Goal: Use online tool/utility: Utilize a website feature to perform a specific function

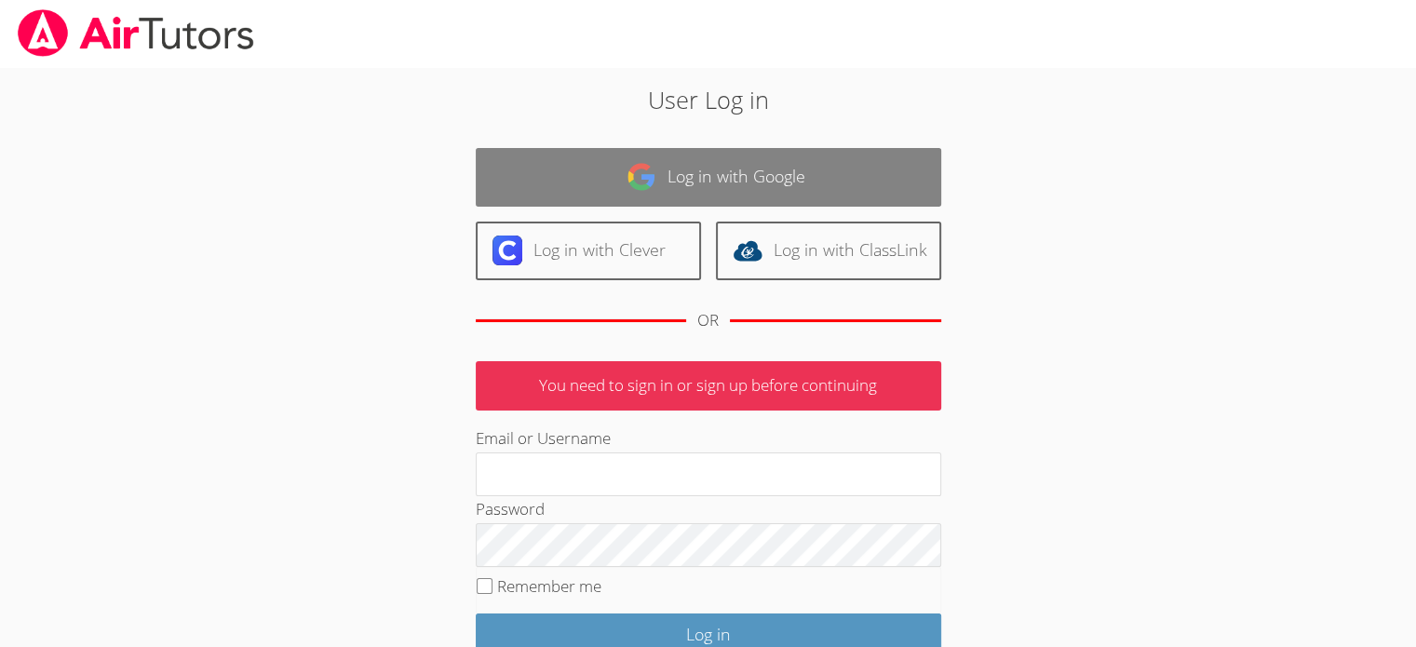
click at [736, 169] on link "Log in with Google" at bounding box center [708, 177] width 465 height 59
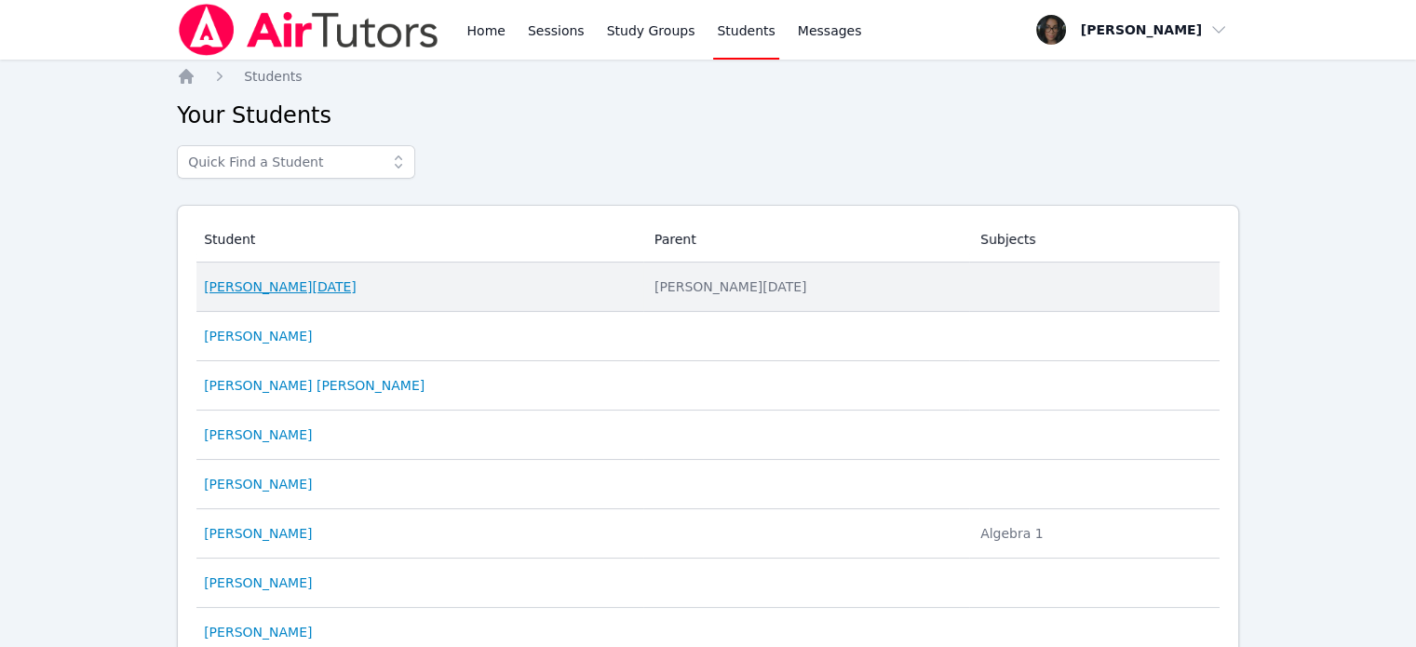
click at [249, 286] on link "[PERSON_NAME][DATE]" at bounding box center [280, 286] width 153 height 19
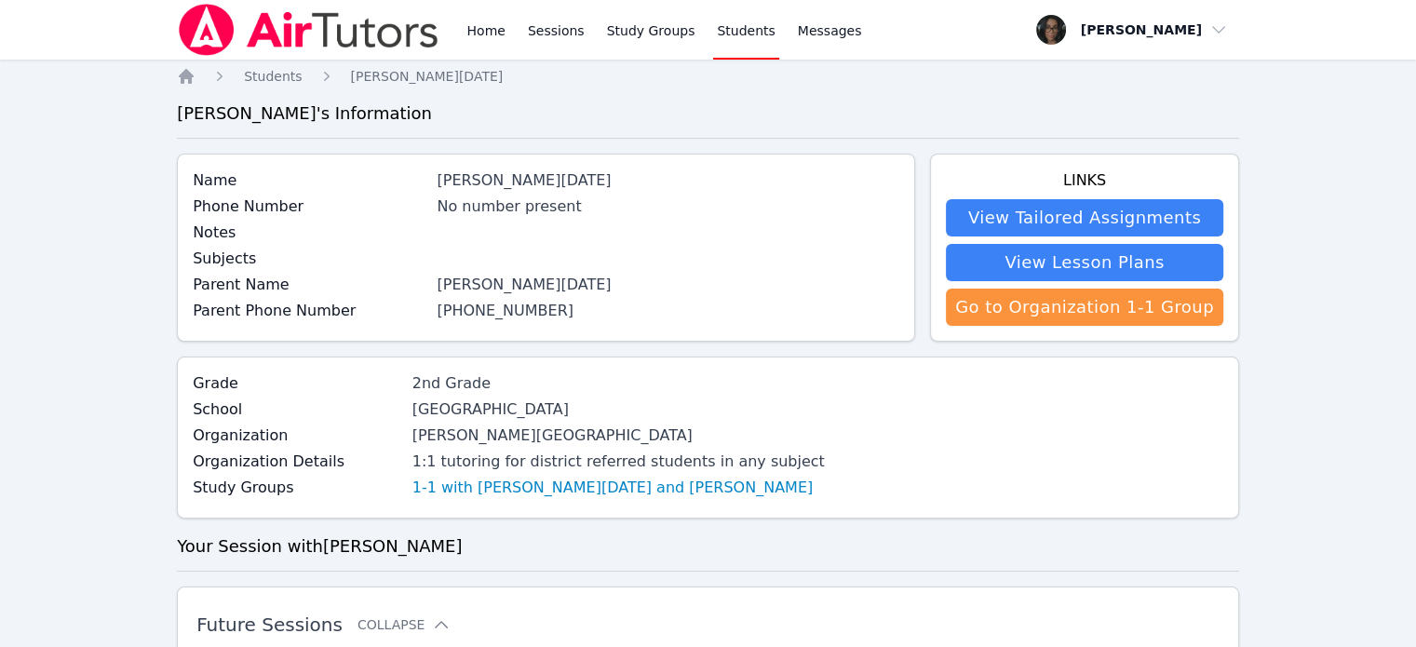
scroll to position [4, 0]
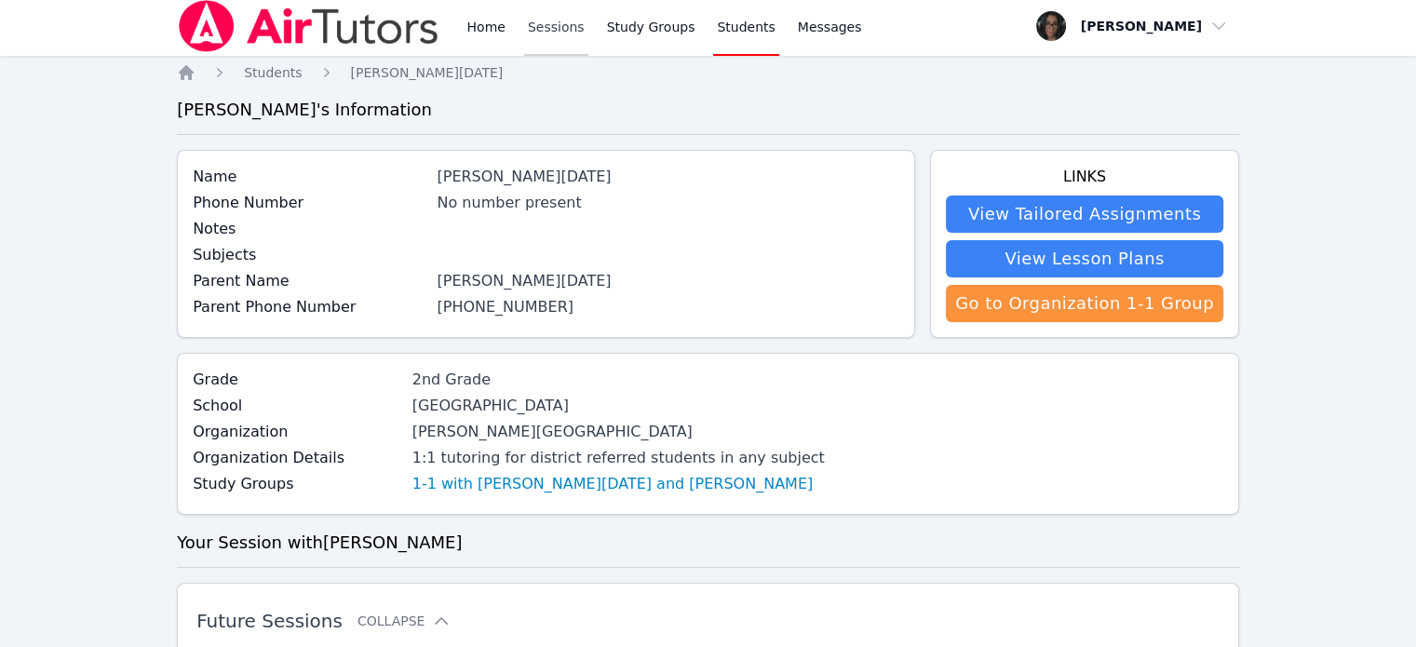
click at [550, 23] on link "Sessions" at bounding box center [556, 26] width 64 height 60
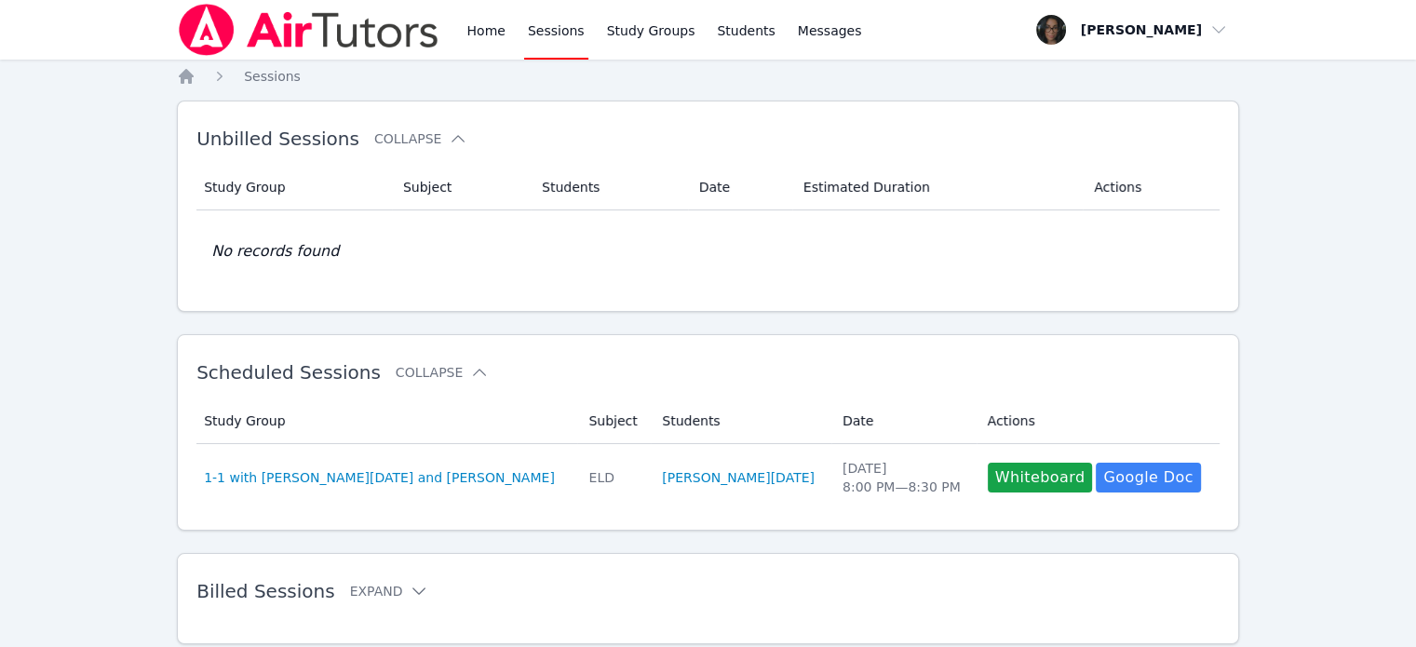
scroll to position [55, 0]
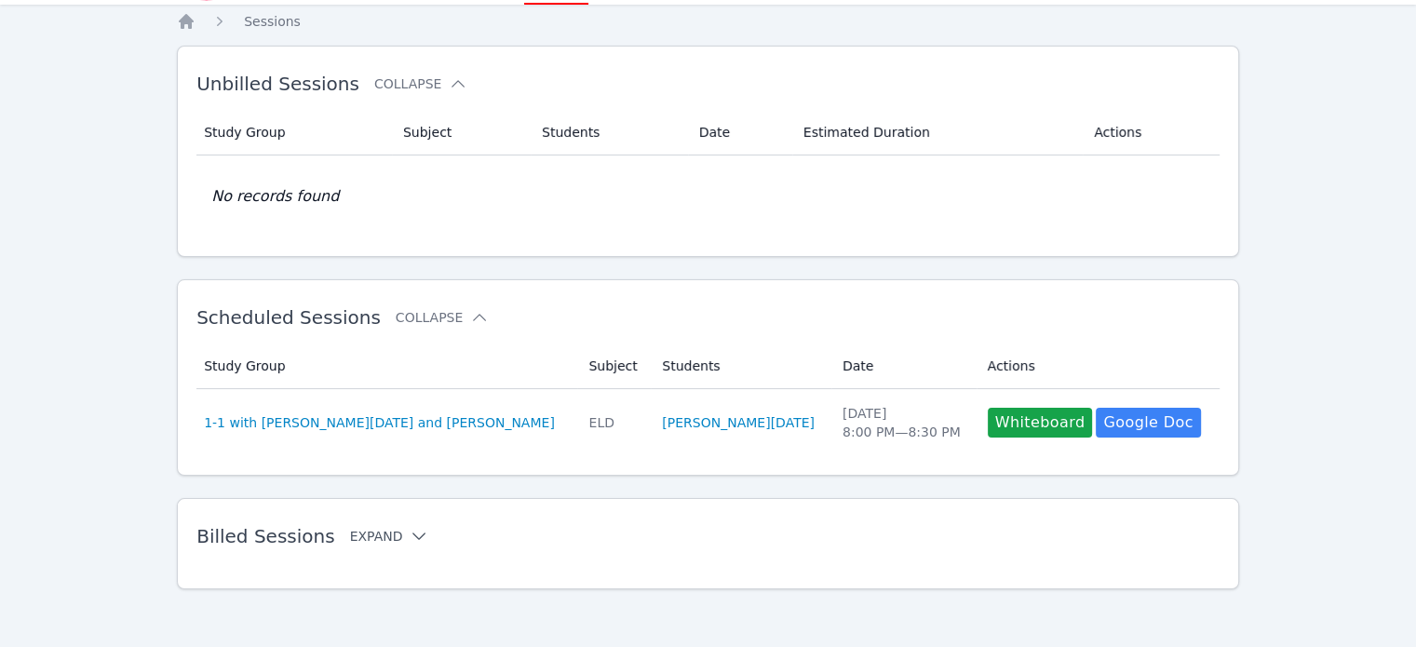
click at [410, 534] on icon at bounding box center [419, 536] width 19 height 19
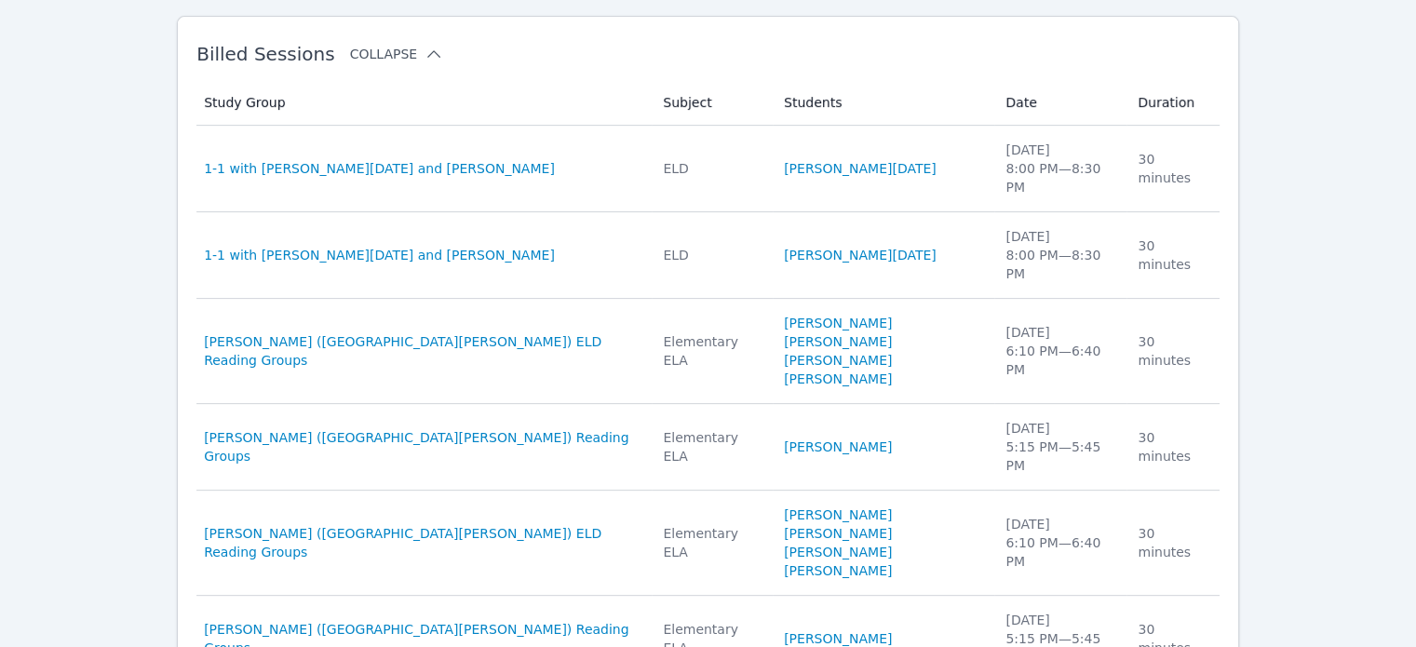
scroll to position [538, 0]
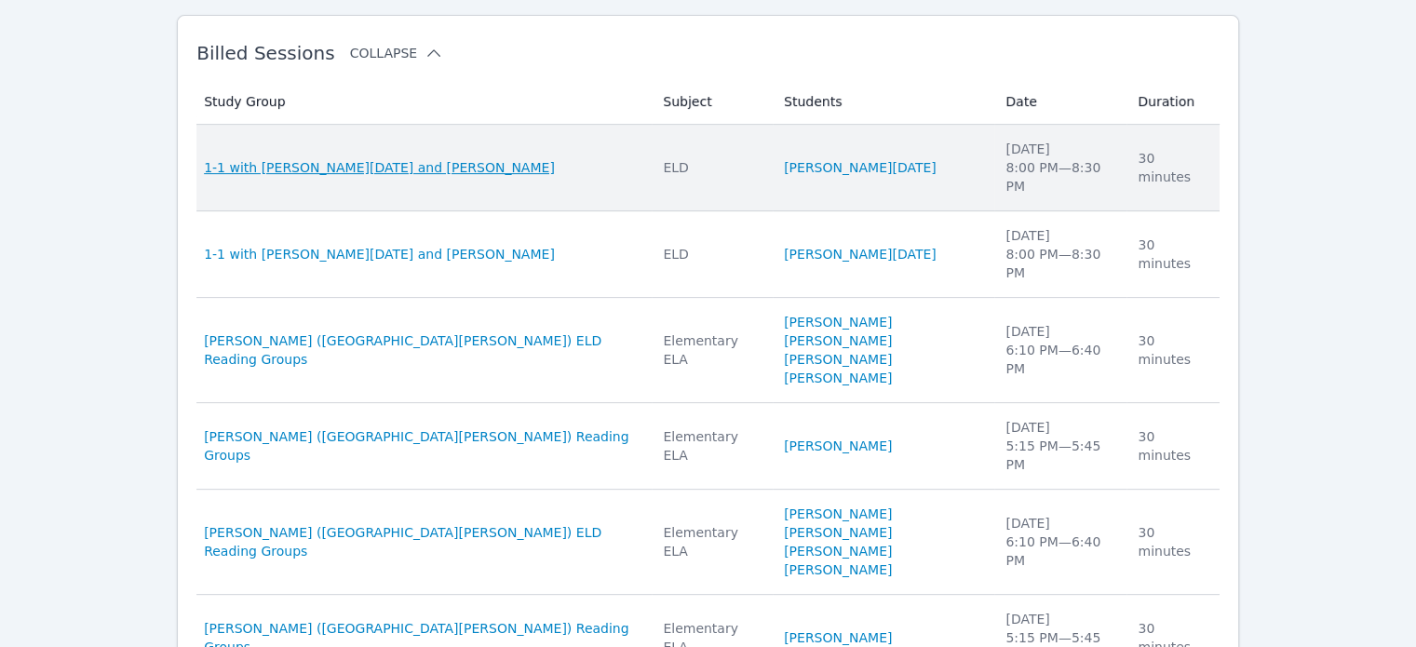
click at [338, 158] on span "1-1 with [PERSON_NAME][DATE] and [PERSON_NAME]" at bounding box center [379, 167] width 351 height 19
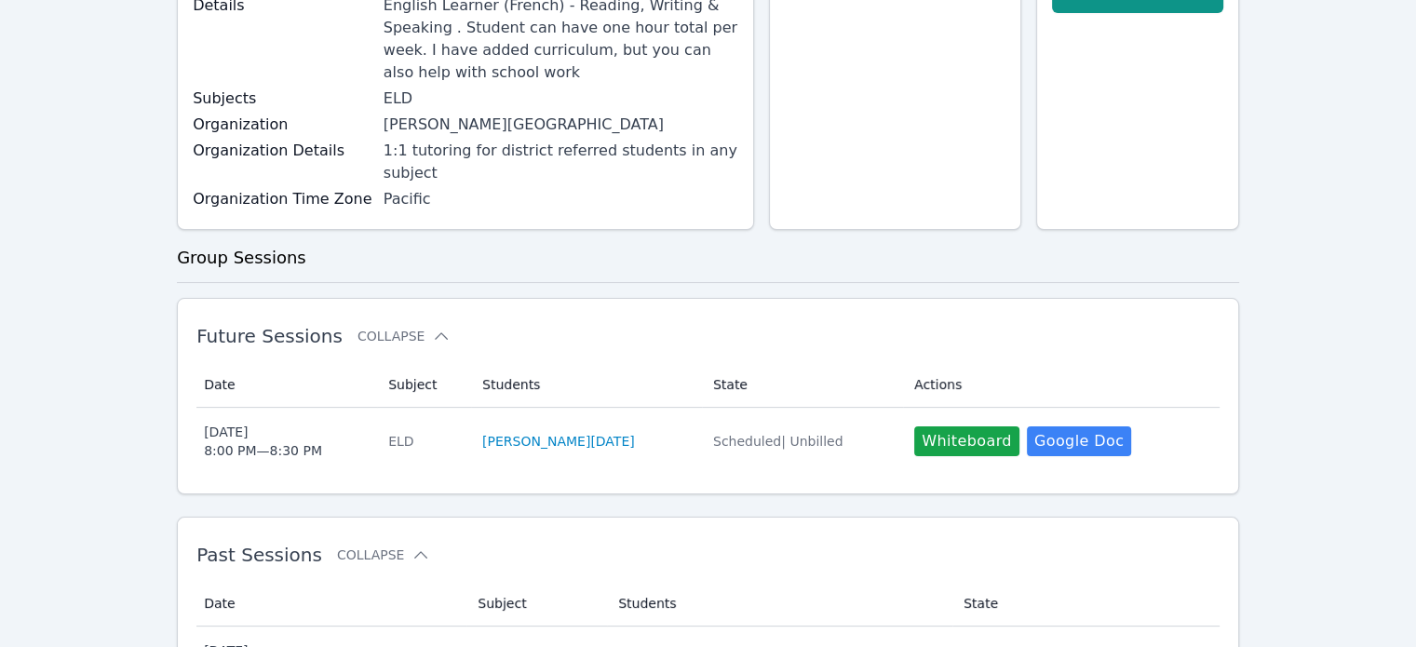
scroll to position [225, 0]
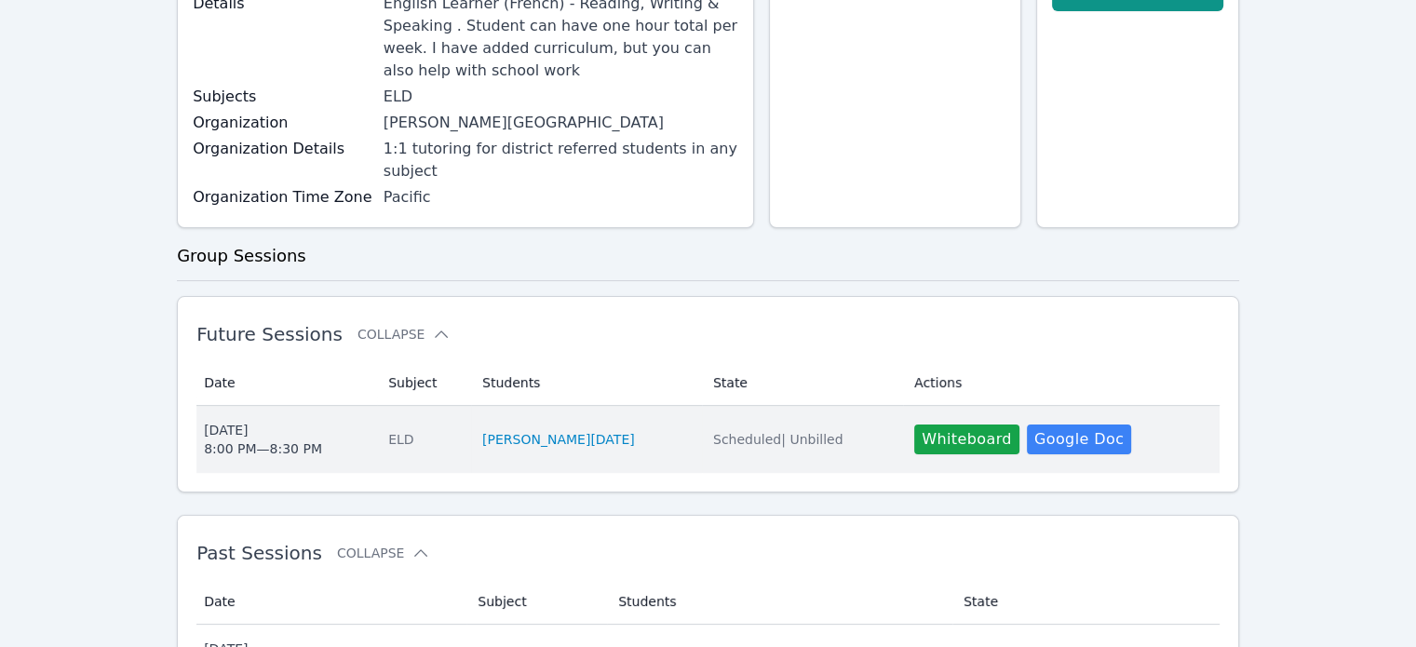
click at [927, 406] on td "Actions Whiteboard Hidden Google Doc" at bounding box center [1061, 439] width 316 height 67
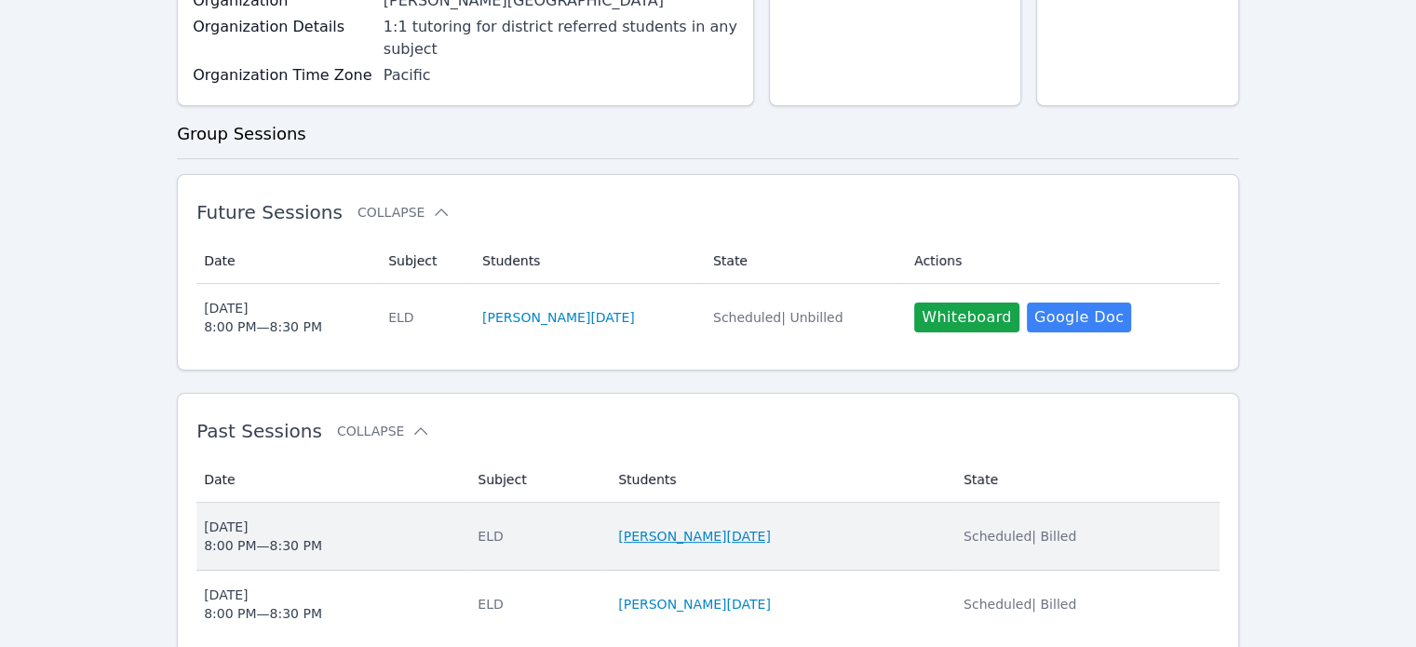
click at [711, 527] on link "[PERSON_NAME][DATE]" at bounding box center [694, 536] width 153 height 19
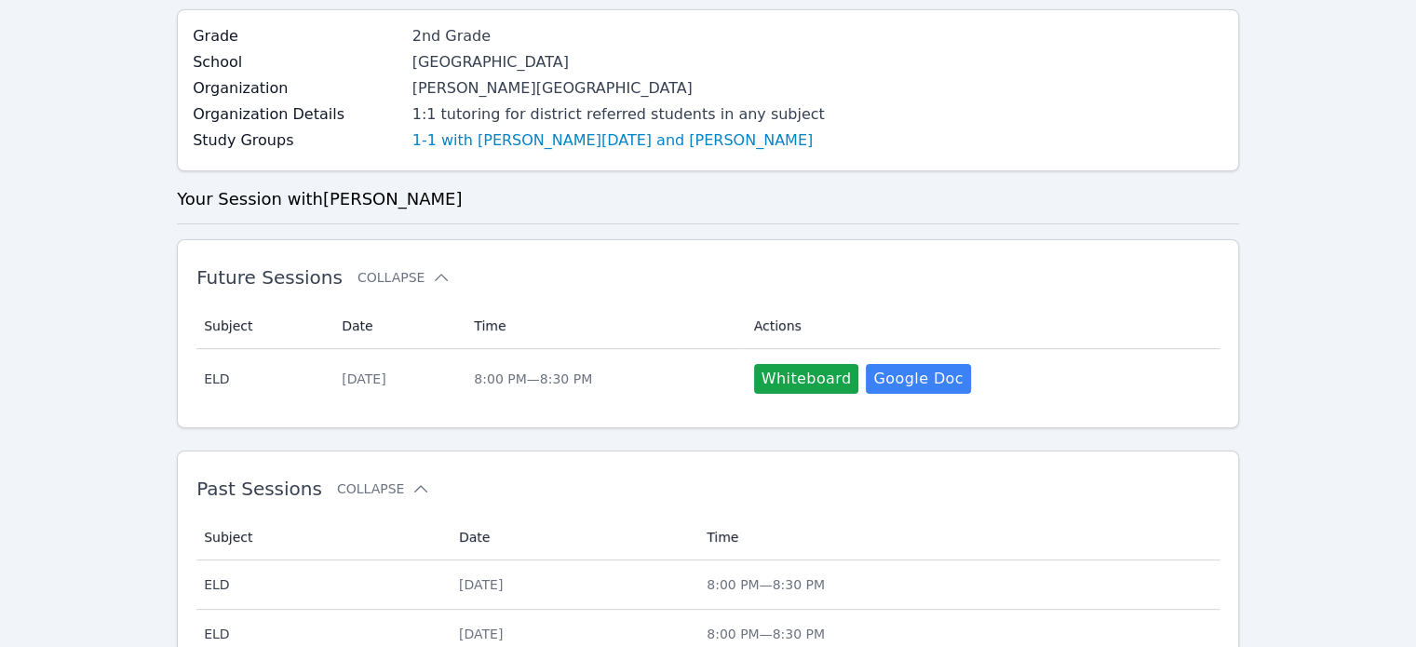
scroll to position [435, 0]
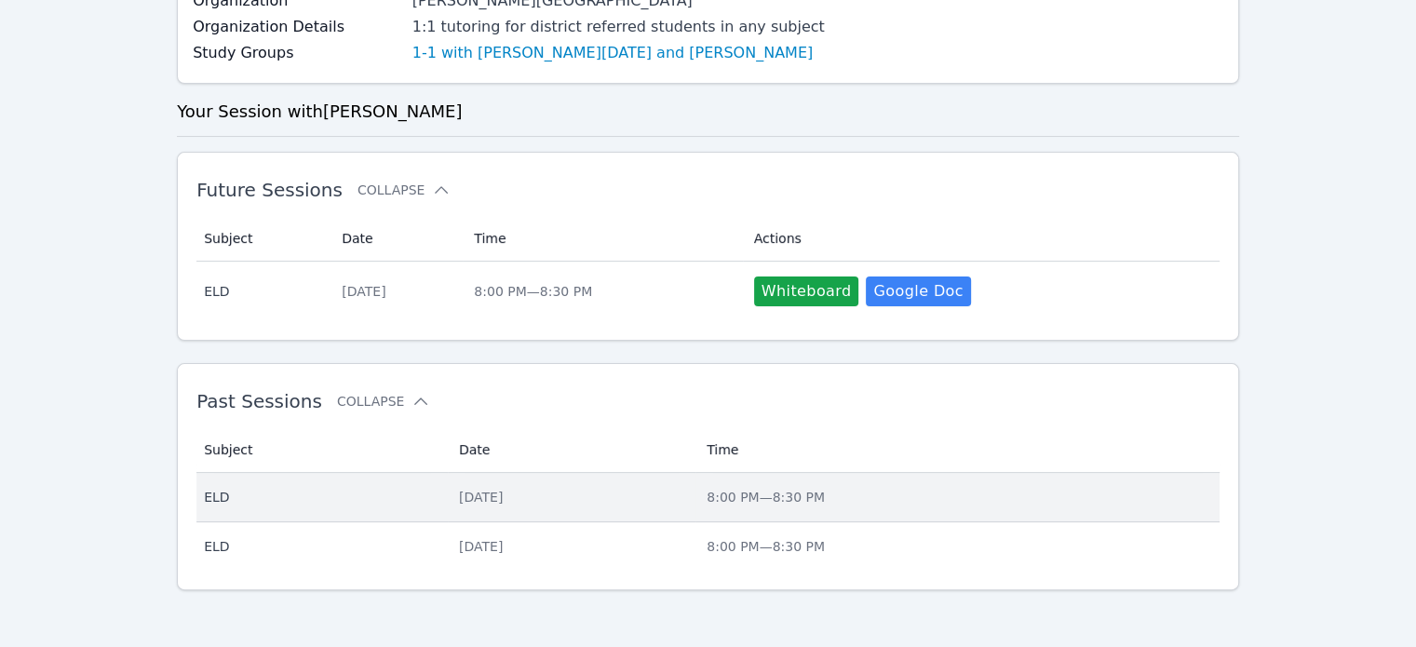
click at [498, 502] on div "[DATE]" at bounding box center [571, 497] width 225 height 19
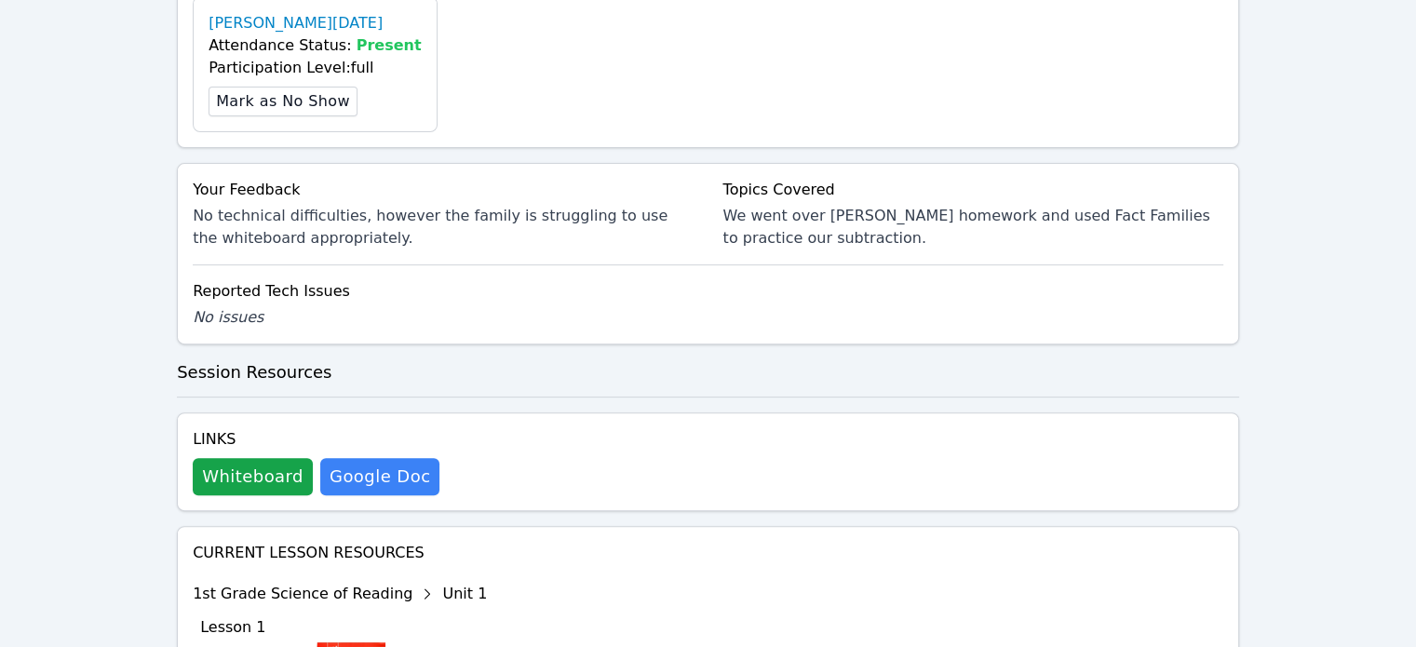
scroll to position [678, 0]
click at [289, 476] on button "Whiteboard" at bounding box center [253, 475] width 120 height 37
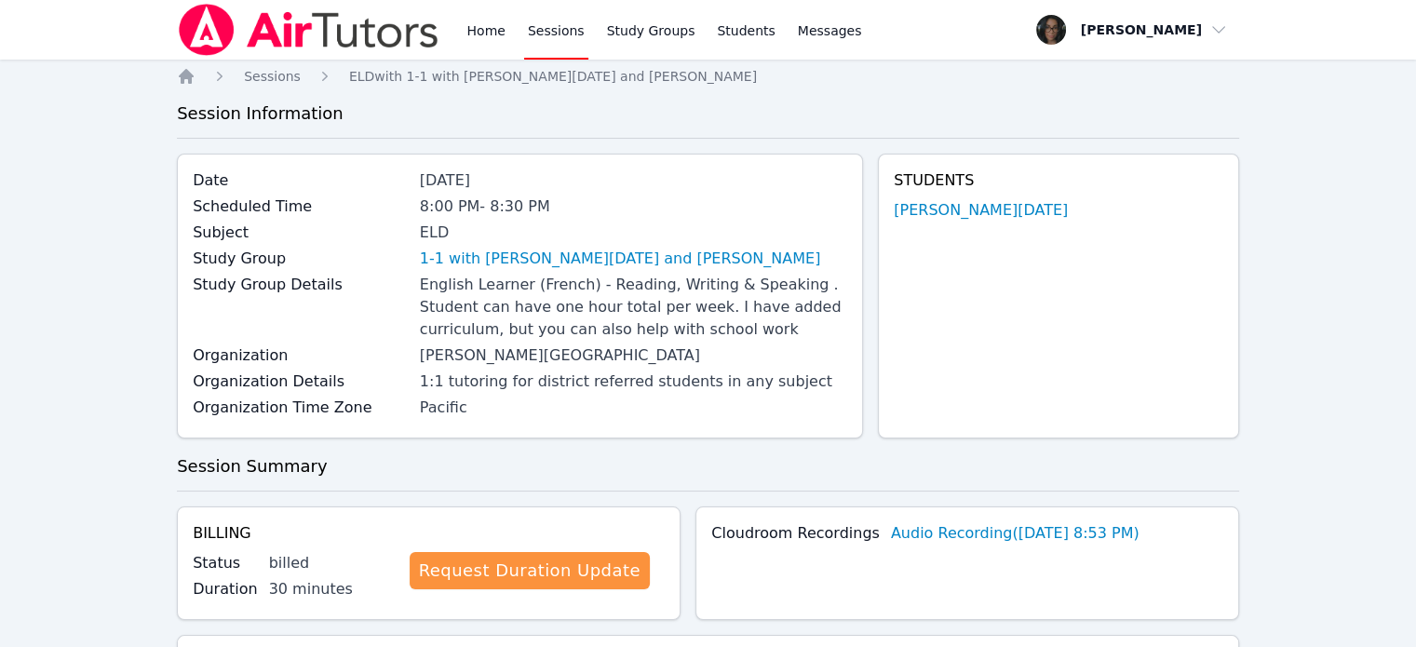
click at [531, 41] on link "Sessions" at bounding box center [556, 30] width 64 height 60
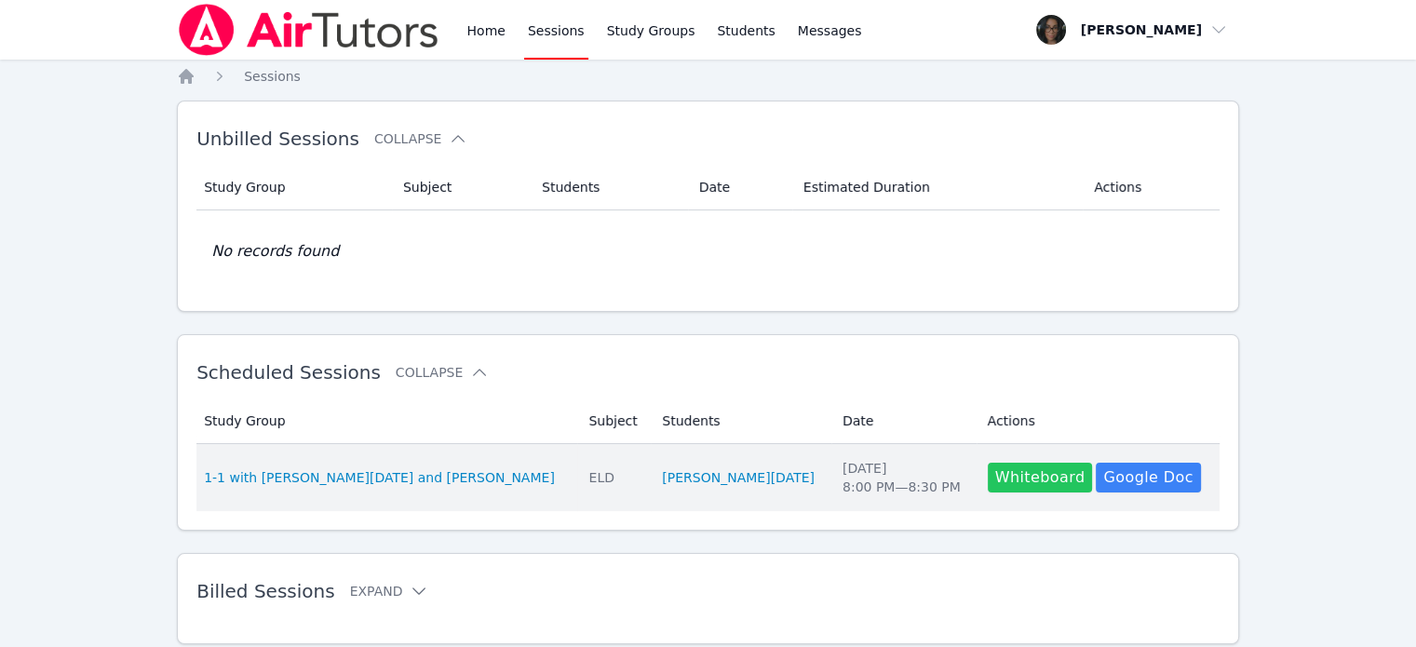
click at [988, 481] on button "Whiteboard" at bounding box center [1040, 478] width 105 height 30
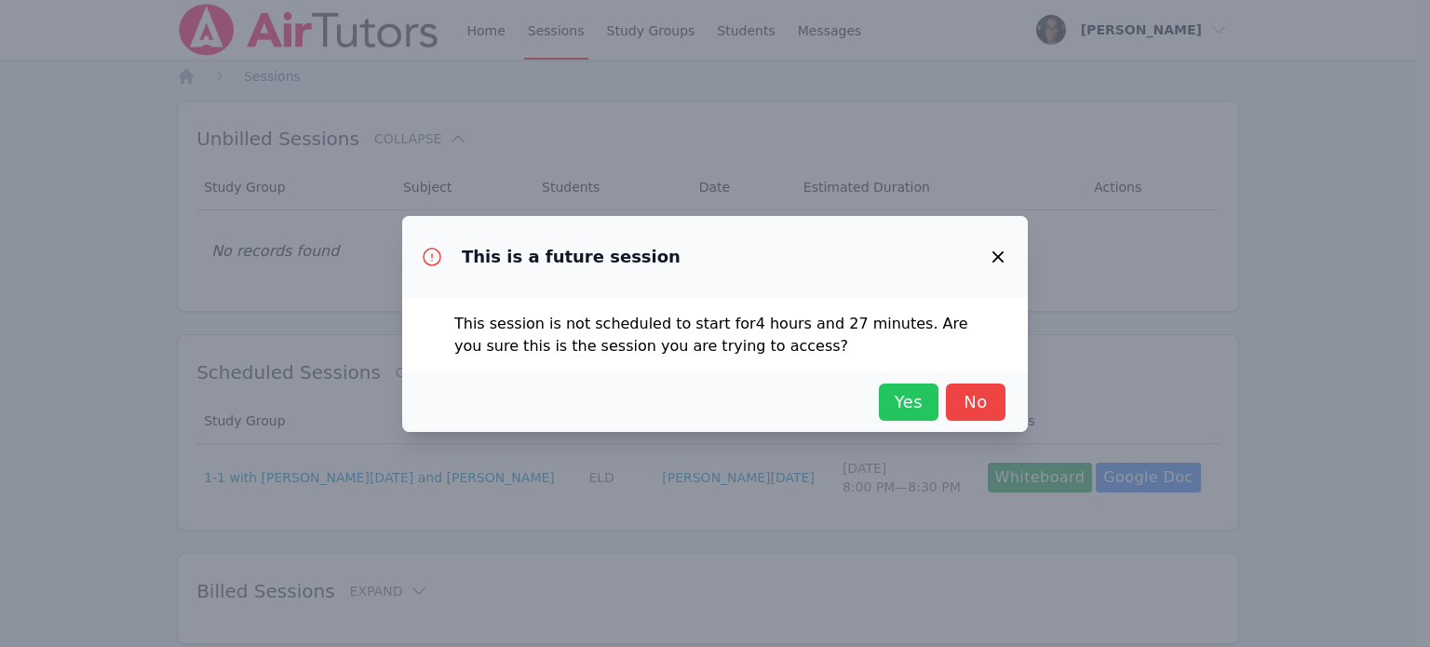
click at [894, 389] on span "Yes" at bounding box center [908, 402] width 41 height 26
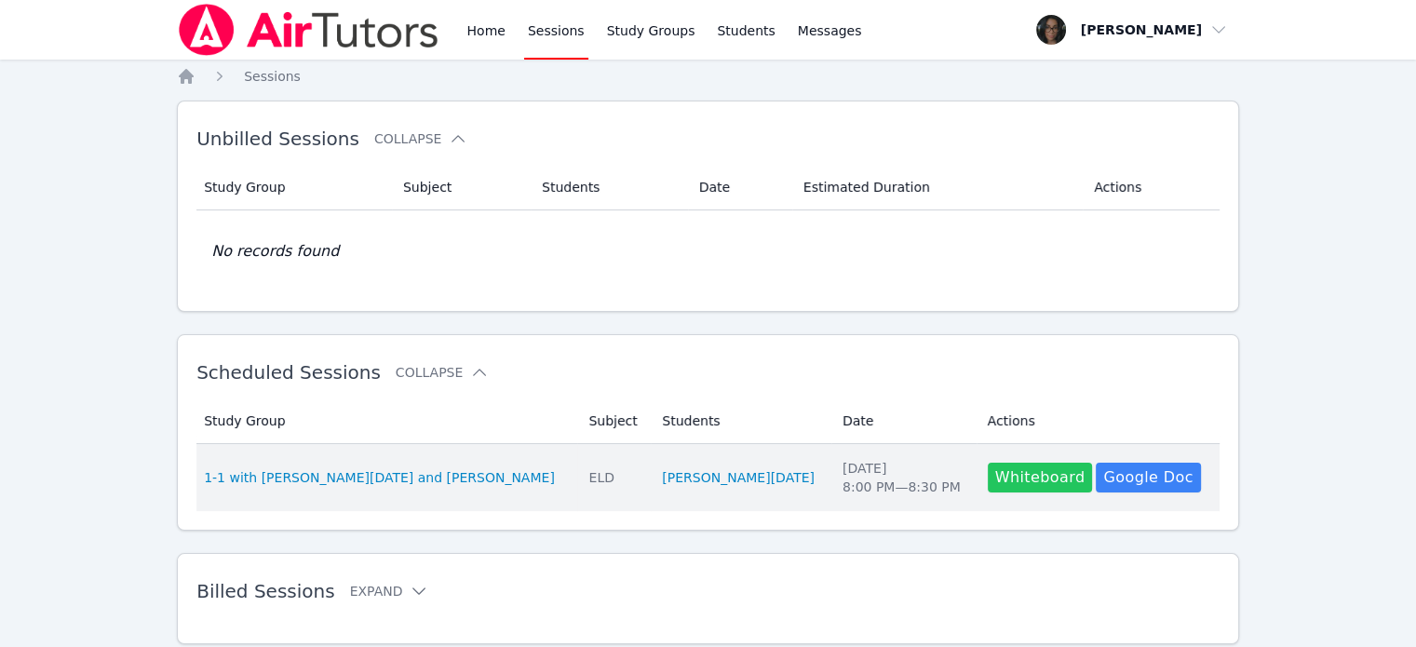
click at [988, 486] on button "Whiteboard" at bounding box center [1040, 478] width 105 height 30
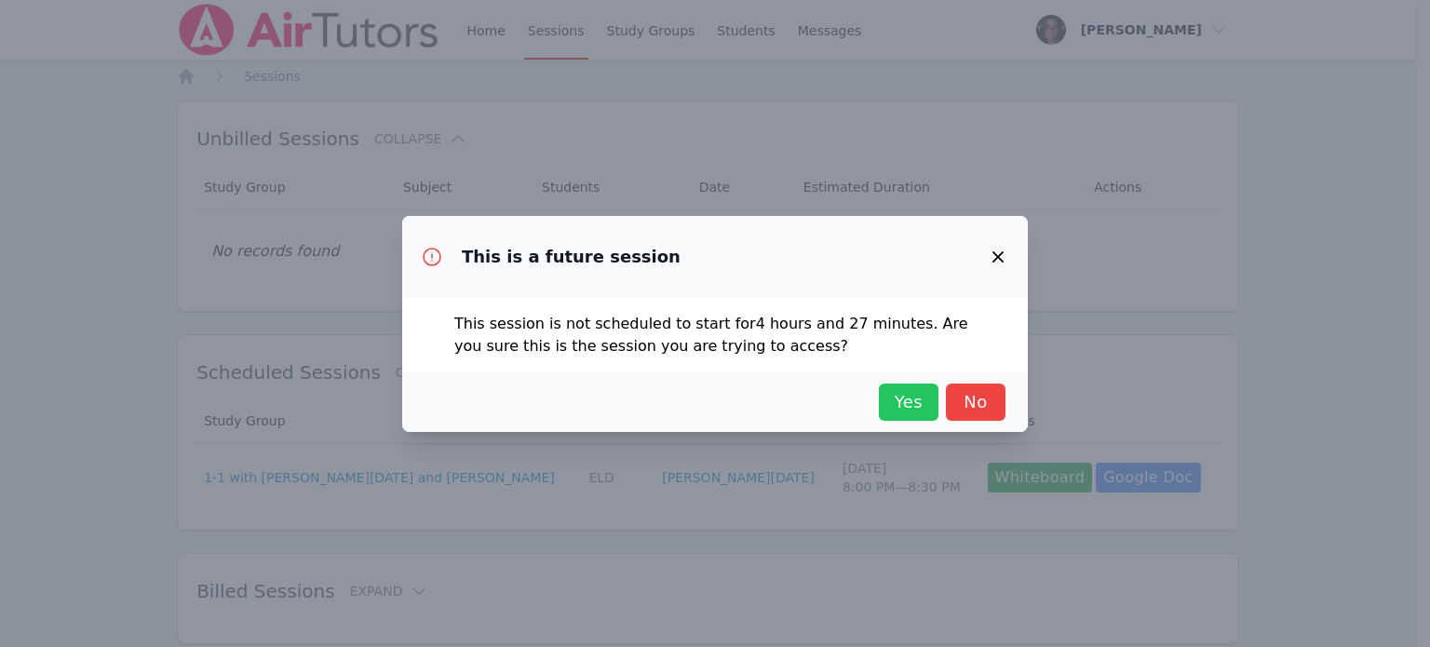
click at [891, 400] on span "Yes" at bounding box center [908, 402] width 41 height 26
